Goal: Find specific page/section: Find specific page/section

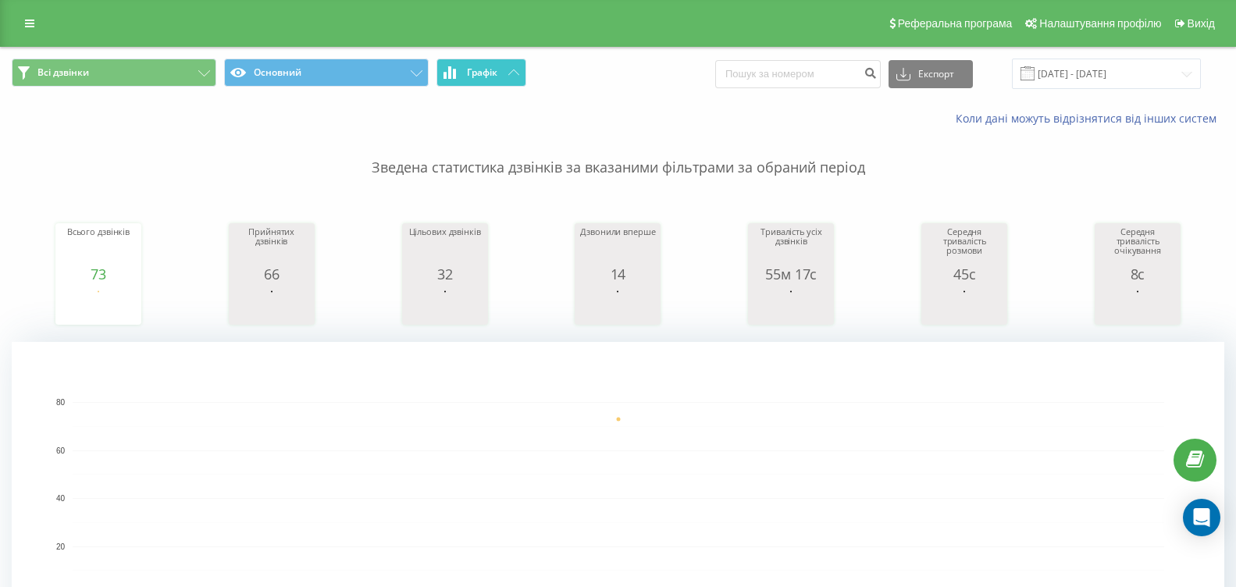
click at [504, 72] on button "Графік" at bounding box center [481, 73] width 90 height 28
click at [512, 74] on icon at bounding box center [513, 71] width 11 height 5
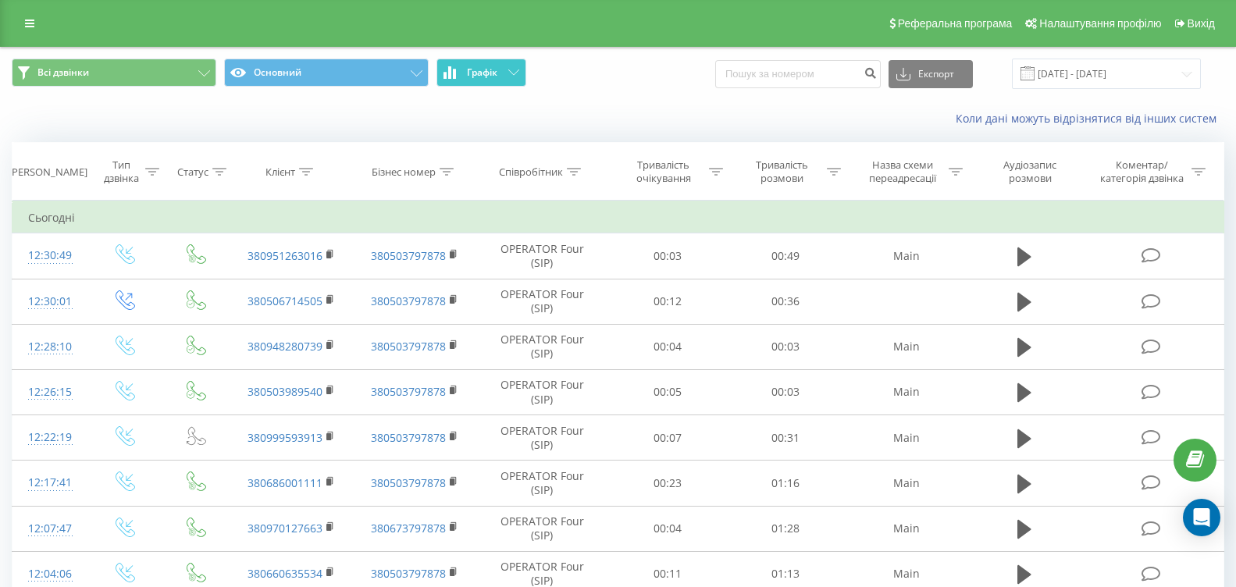
click at [512, 74] on icon at bounding box center [513, 71] width 11 height 5
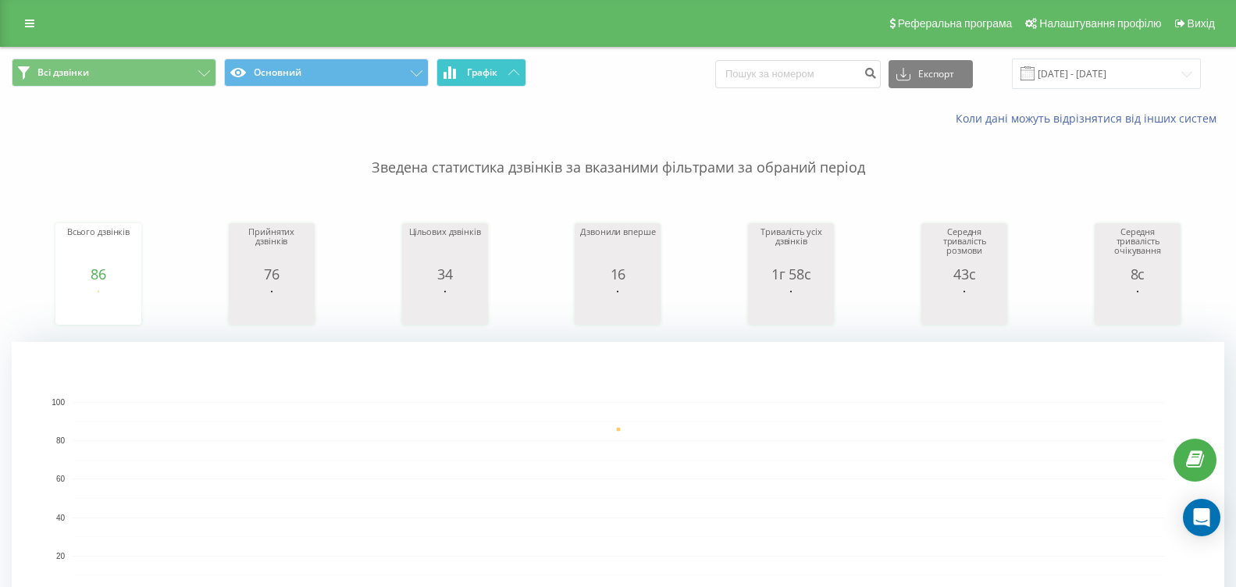
click at [508, 77] on button "Графік" at bounding box center [481, 73] width 90 height 28
click at [507, 69] on button "Графік" at bounding box center [481, 73] width 90 height 28
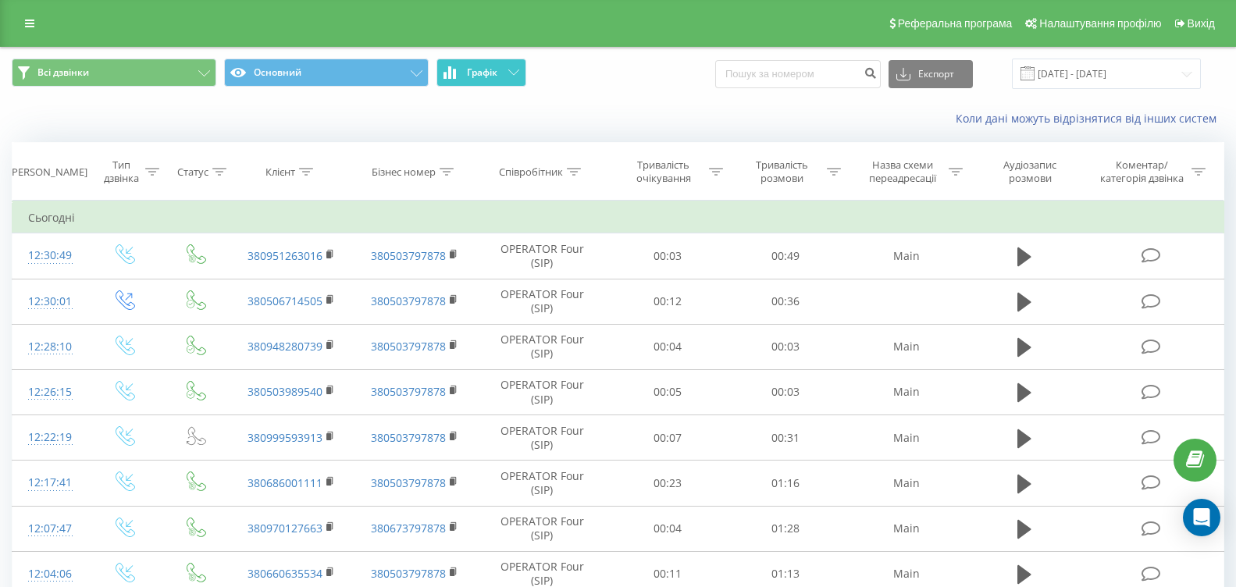
click at [507, 69] on button "Графік" at bounding box center [481, 73] width 90 height 28
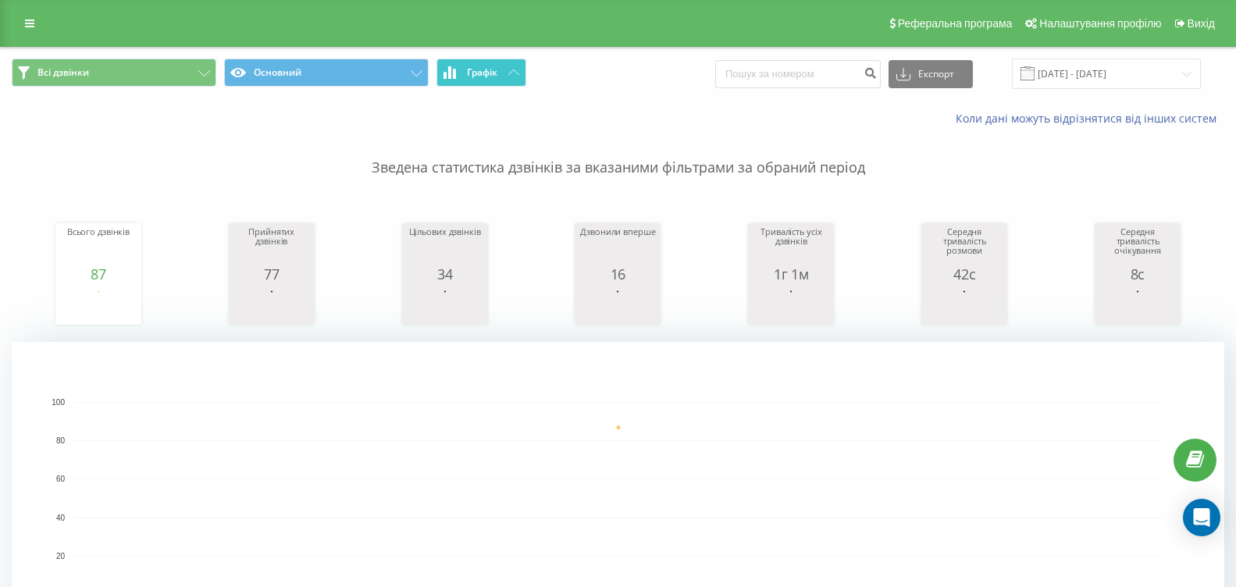
click at [515, 71] on icon at bounding box center [513, 71] width 11 height 5
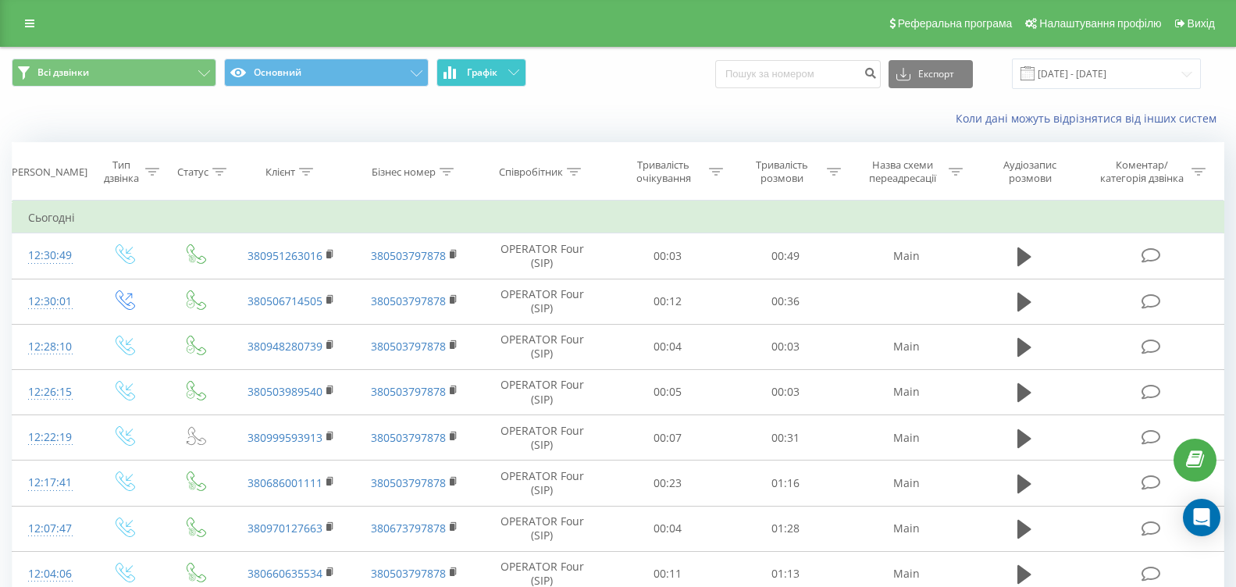
click at [515, 71] on icon at bounding box center [513, 71] width 11 height 5
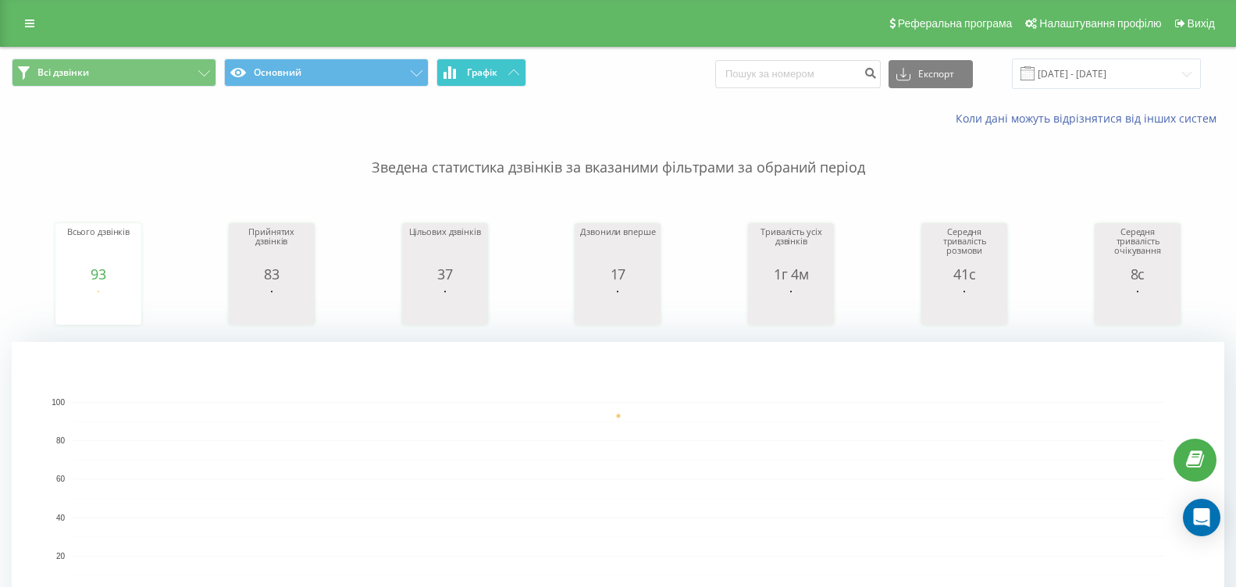
click at [497, 84] on button "Графік" at bounding box center [481, 73] width 90 height 28
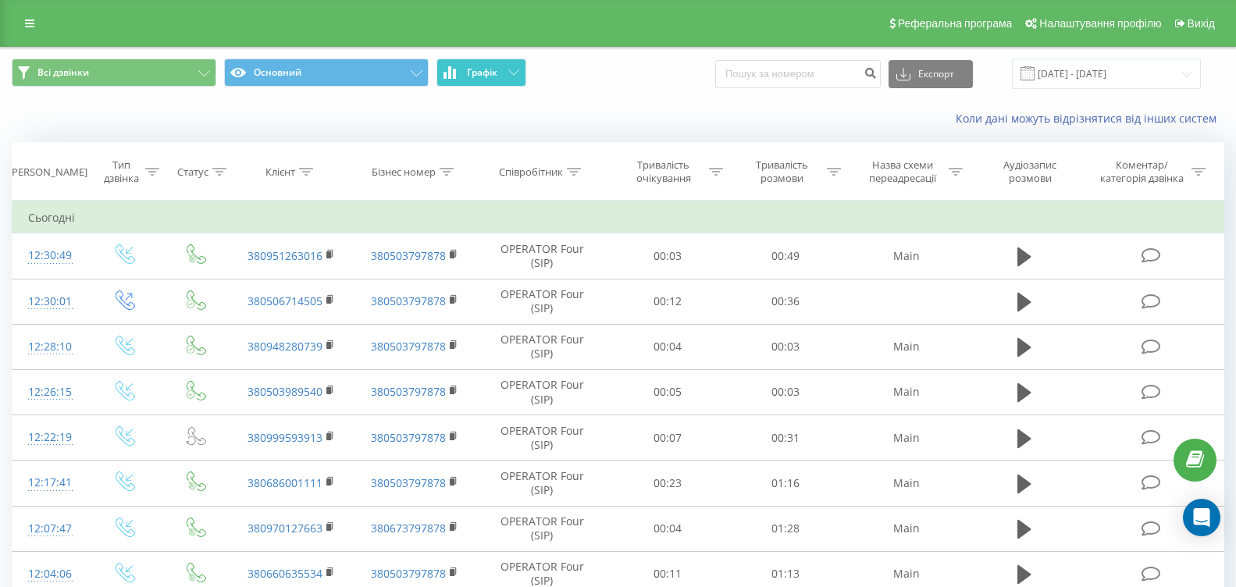
click at [497, 84] on button "Графік" at bounding box center [481, 73] width 90 height 28
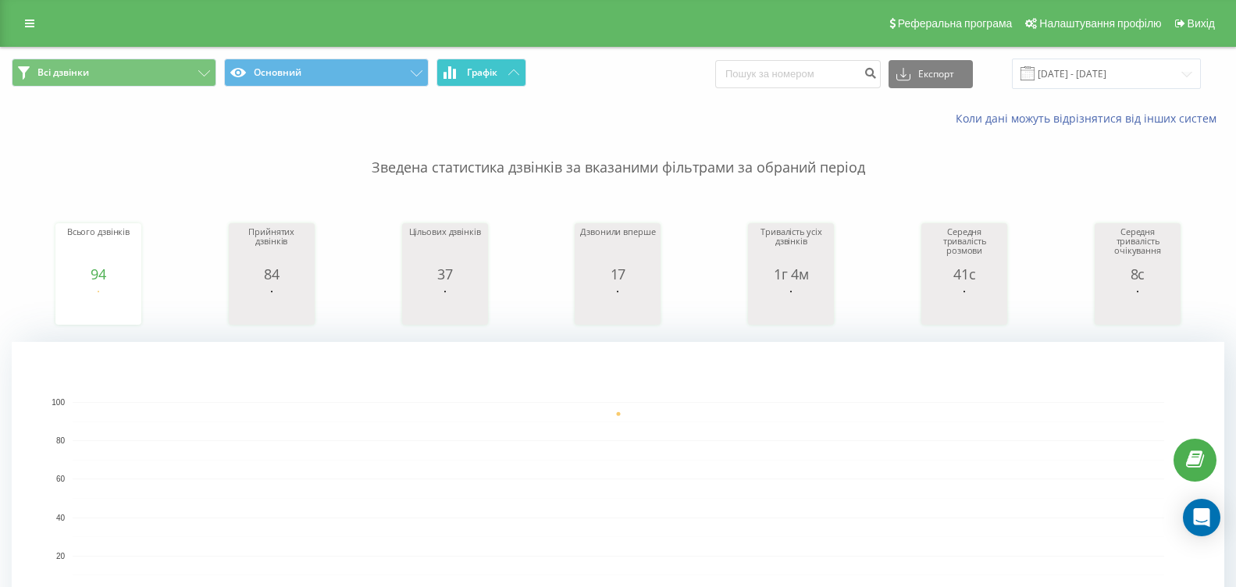
click at [517, 76] on button "Графік" at bounding box center [481, 73] width 90 height 28
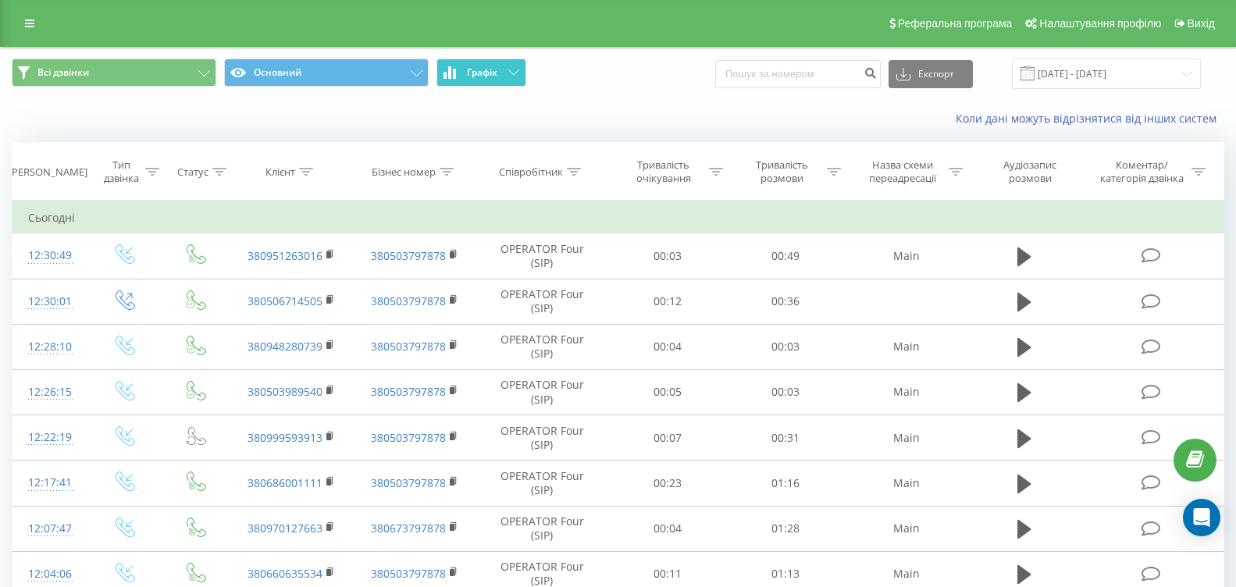
click at [517, 76] on button "Графік" at bounding box center [481, 73] width 90 height 28
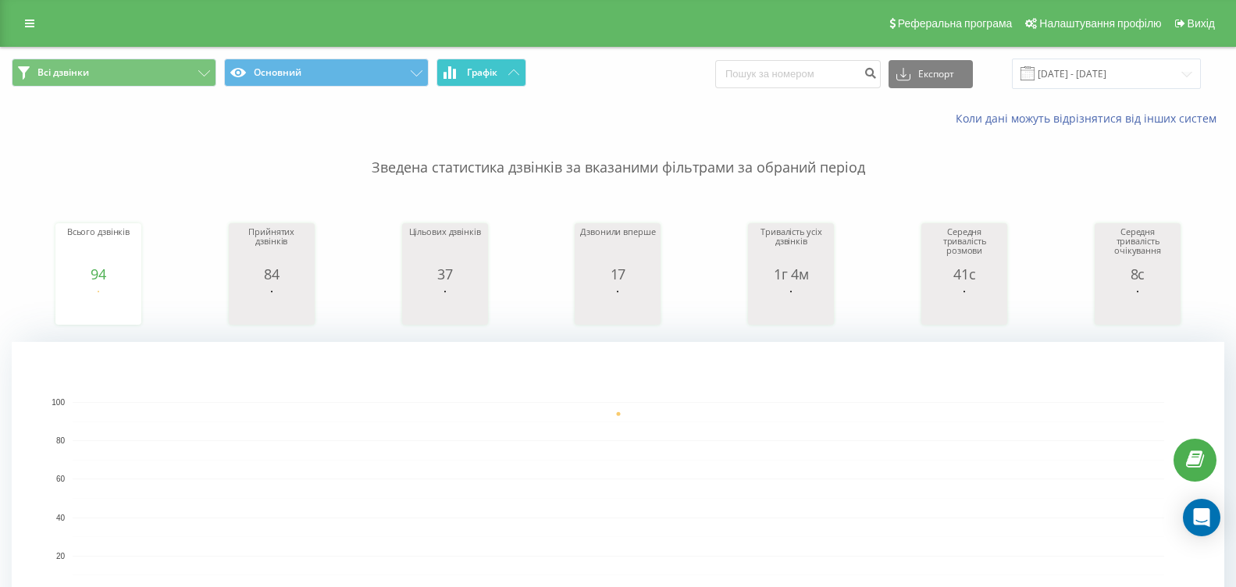
click at [513, 72] on icon at bounding box center [513, 71] width 11 height 5
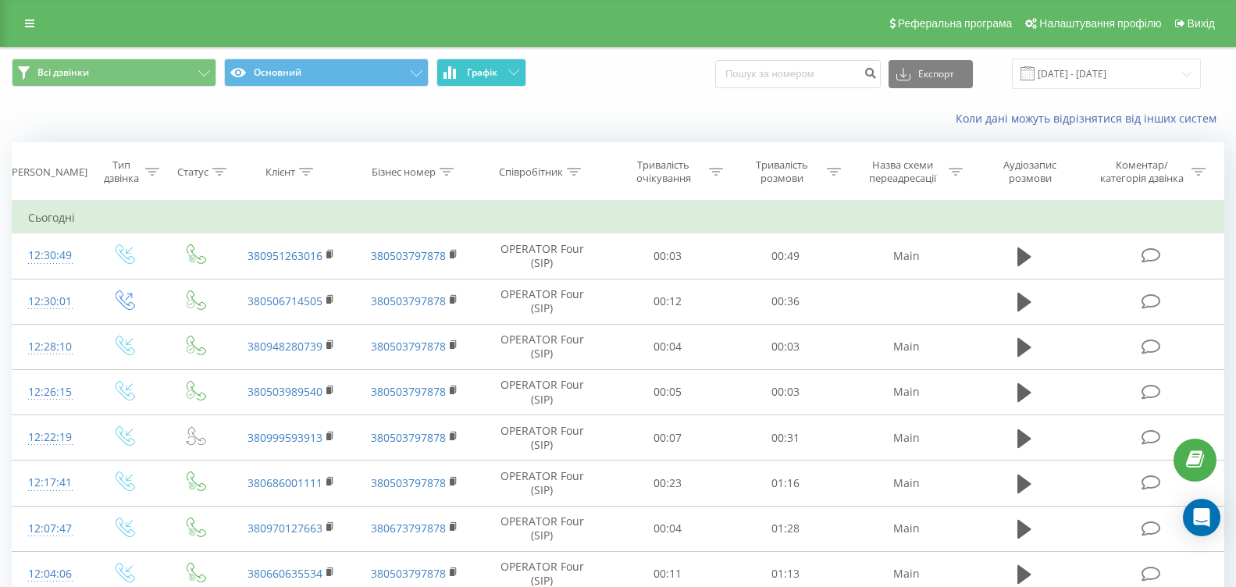
click at [513, 72] on icon at bounding box center [513, 71] width 11 height 5
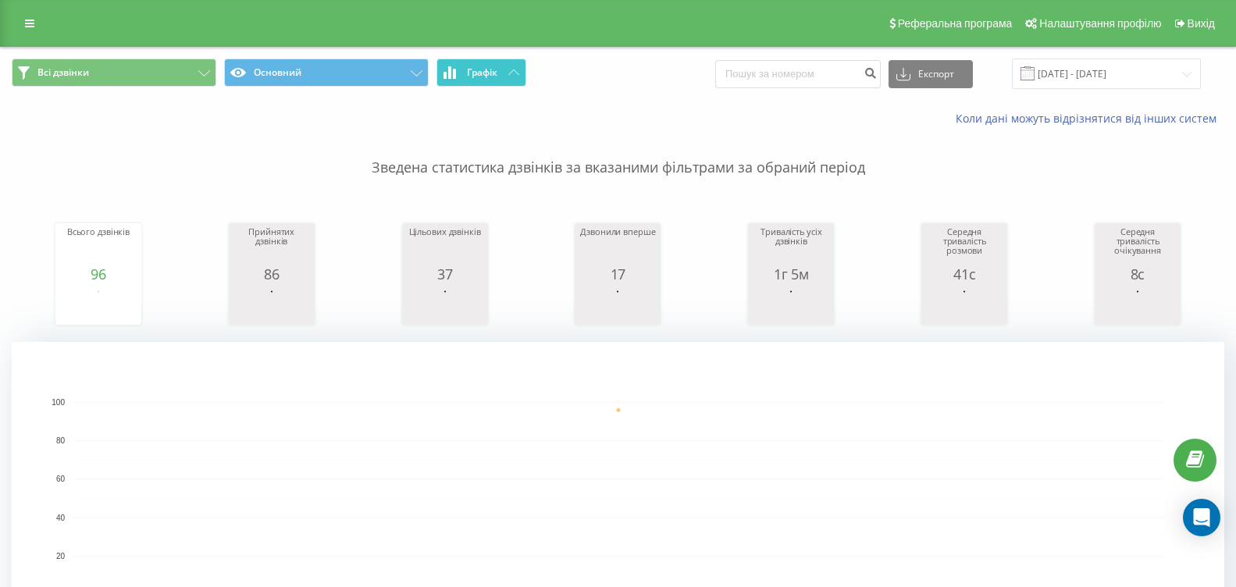
click at [507, 73] on button "Графік" at bounding box center [481, 73] width 90 height 28
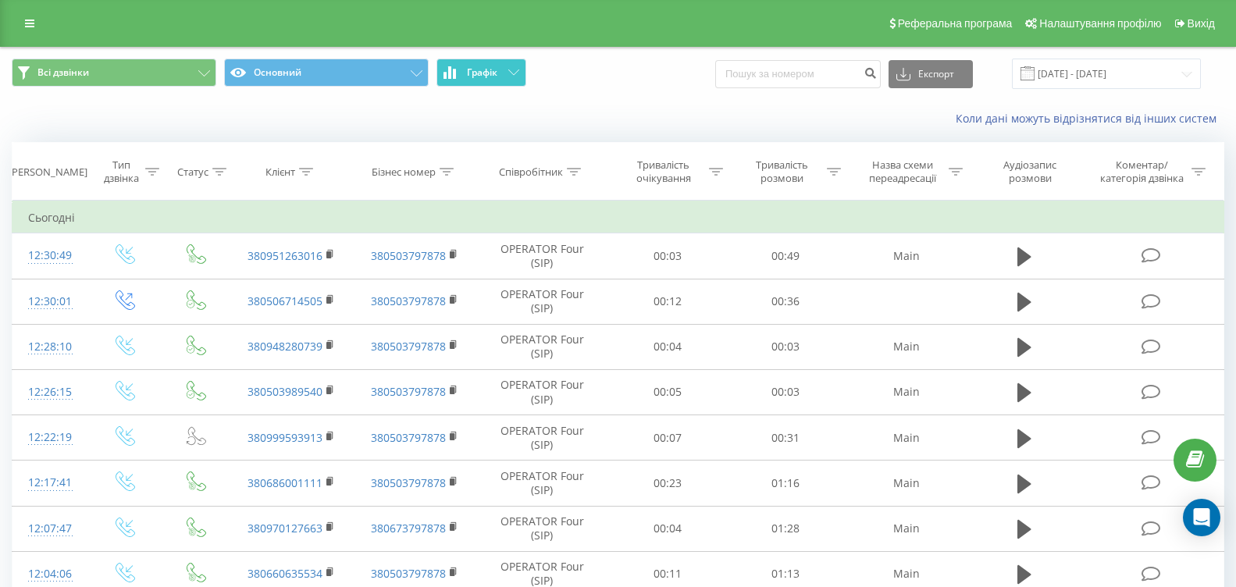
click at [507, 73] on button "Графік" at bounding box center [481, 73] width 90 height 28
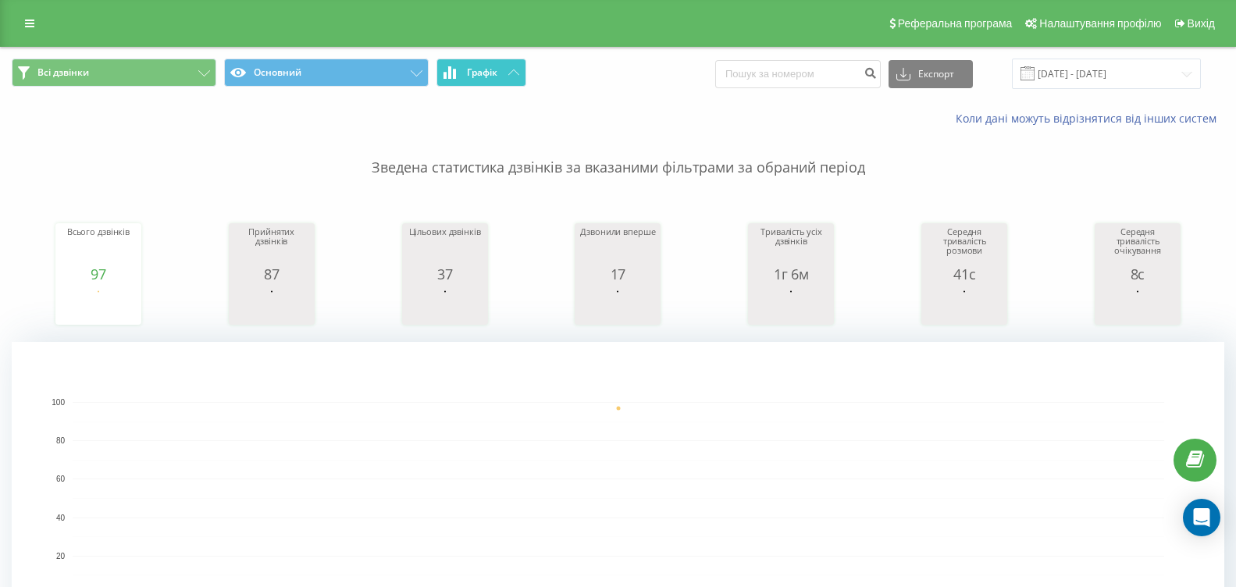
click at [513, 78] on button "Графік" at bounding box center [481, 73] width 90 height 28
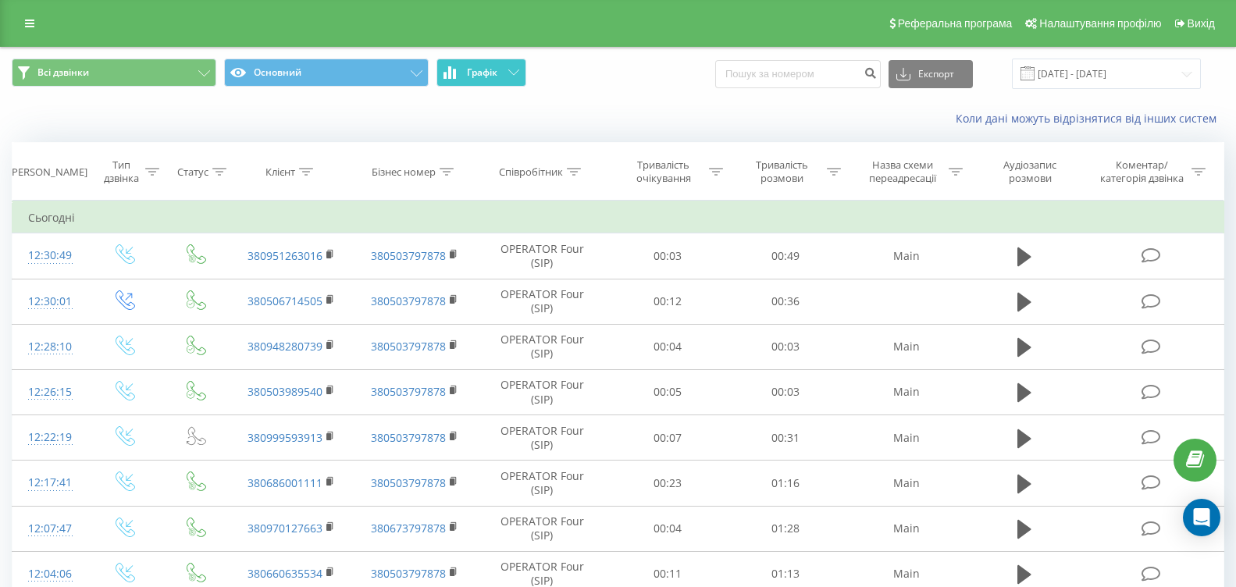
click at [513, 78] on button "Графік" at bounding box center [481, 73] width 90 height 28
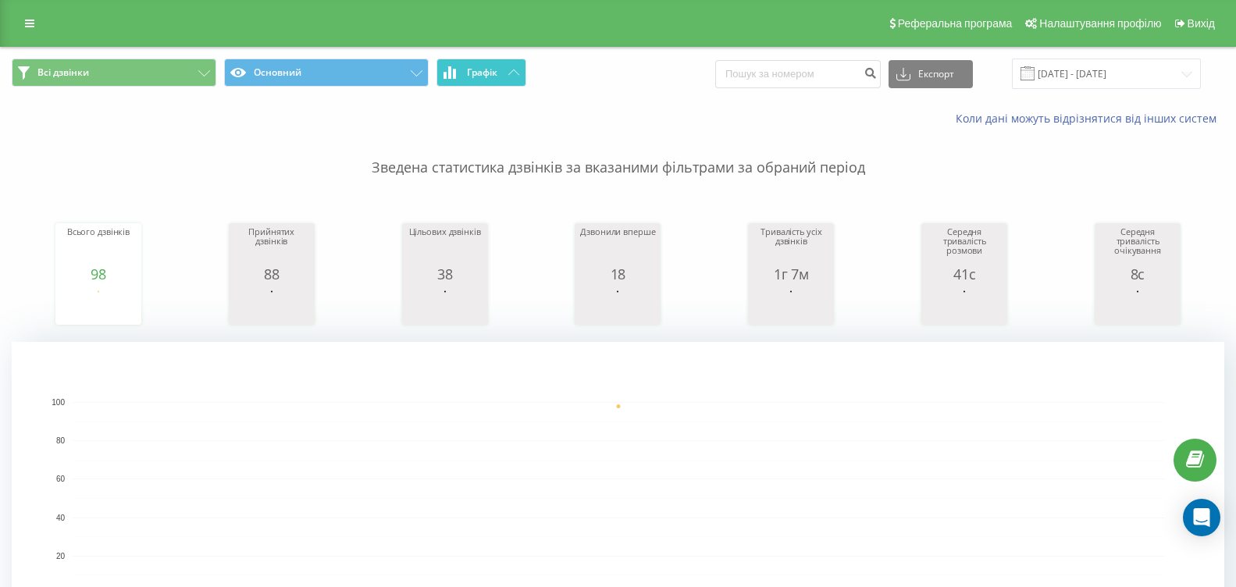
click at [498, 73] on button "Графік" at bounding box center [481, 73] width 90 height 28
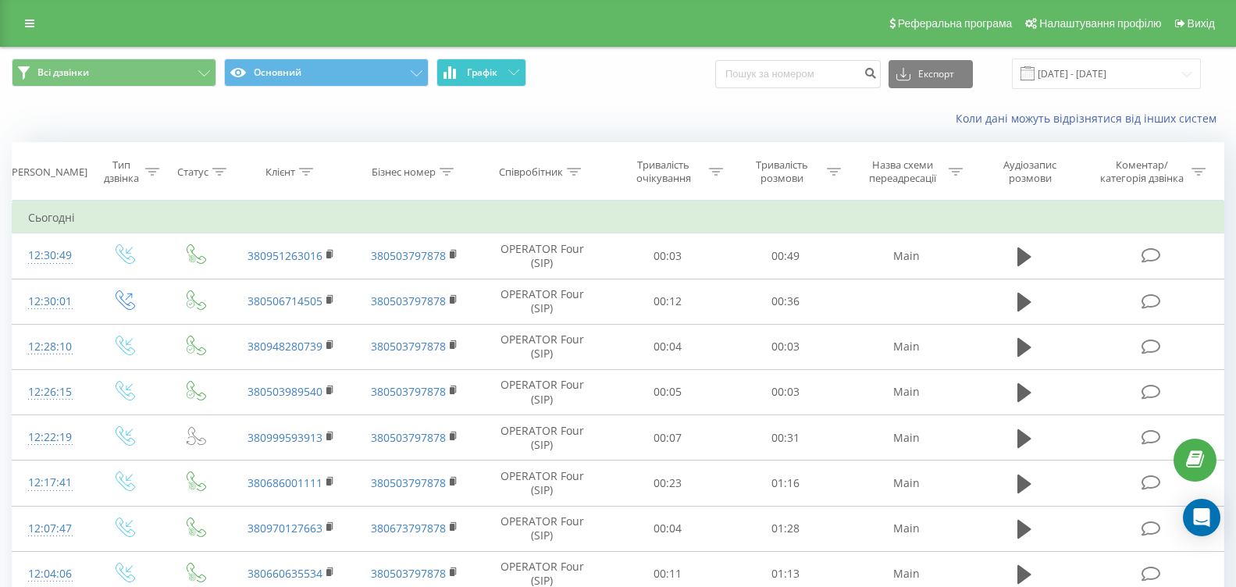
click at [498, 73] on button "Графік" at bounding box center [481, 73] width 90 height 28
